Goal: Information Seeking & Learning: Learn about a topic

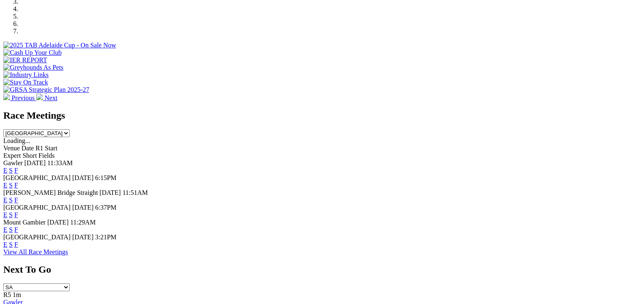
scroll to position [288, 0]
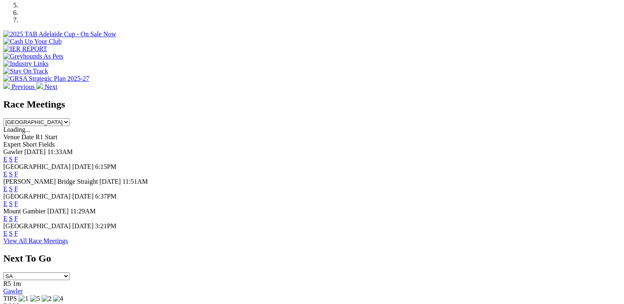
click at [18, 156] on link "F" at bounding box center [16, 159] width 4 height 7
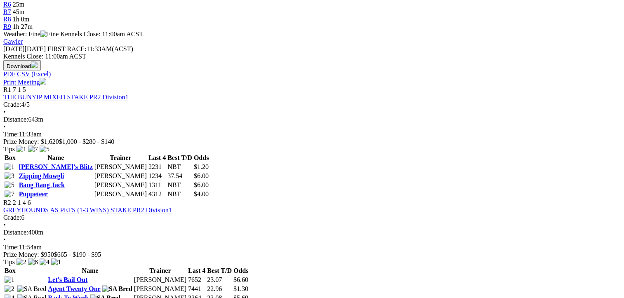
scroll to position [330, 0]
